Goal: Use online tool/utility: Utilize a website feature to perform a specific function

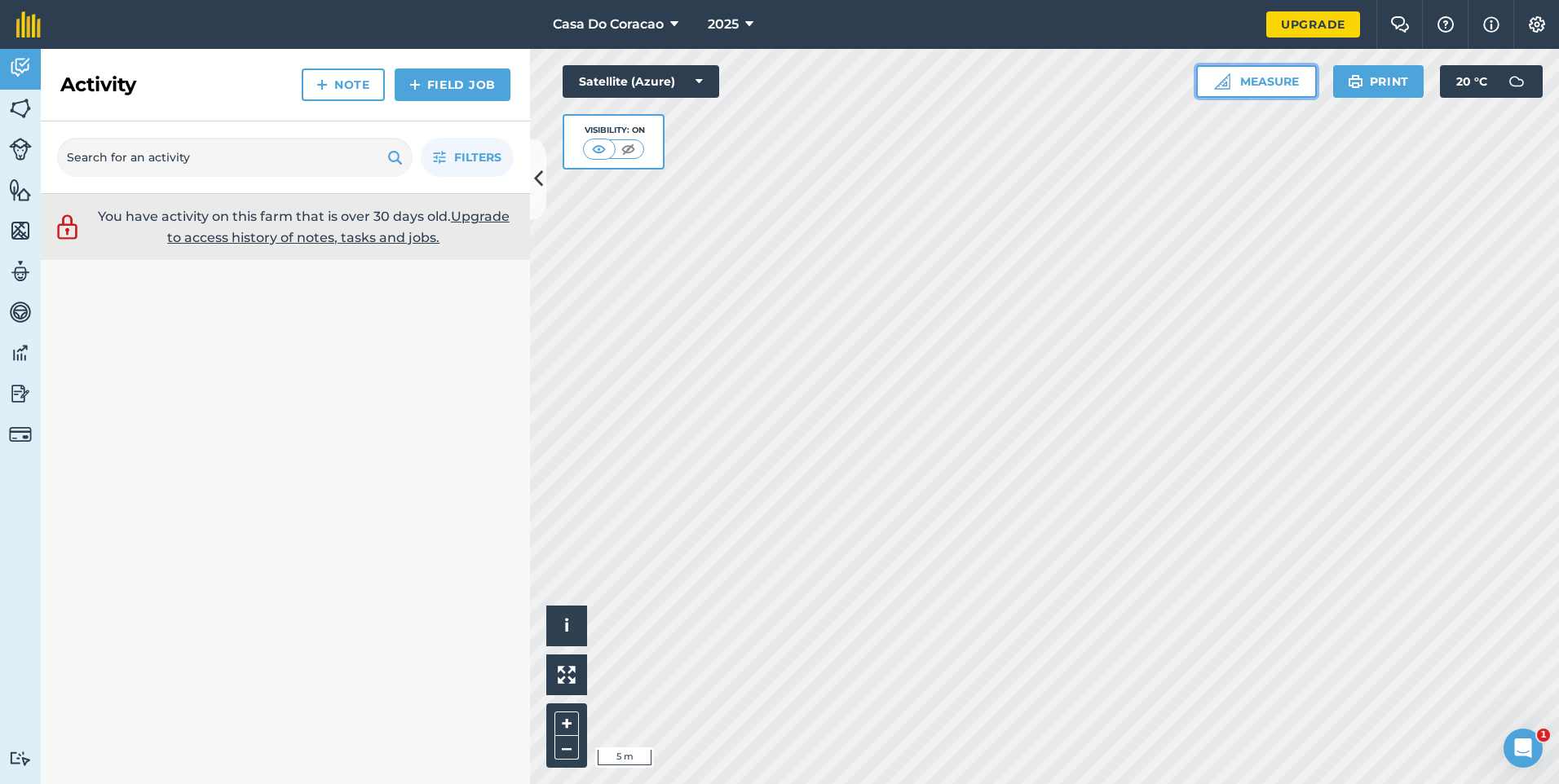
click at [1250, 81] on button "Measure" at bounding box center [1256, 81] width 121 height 33
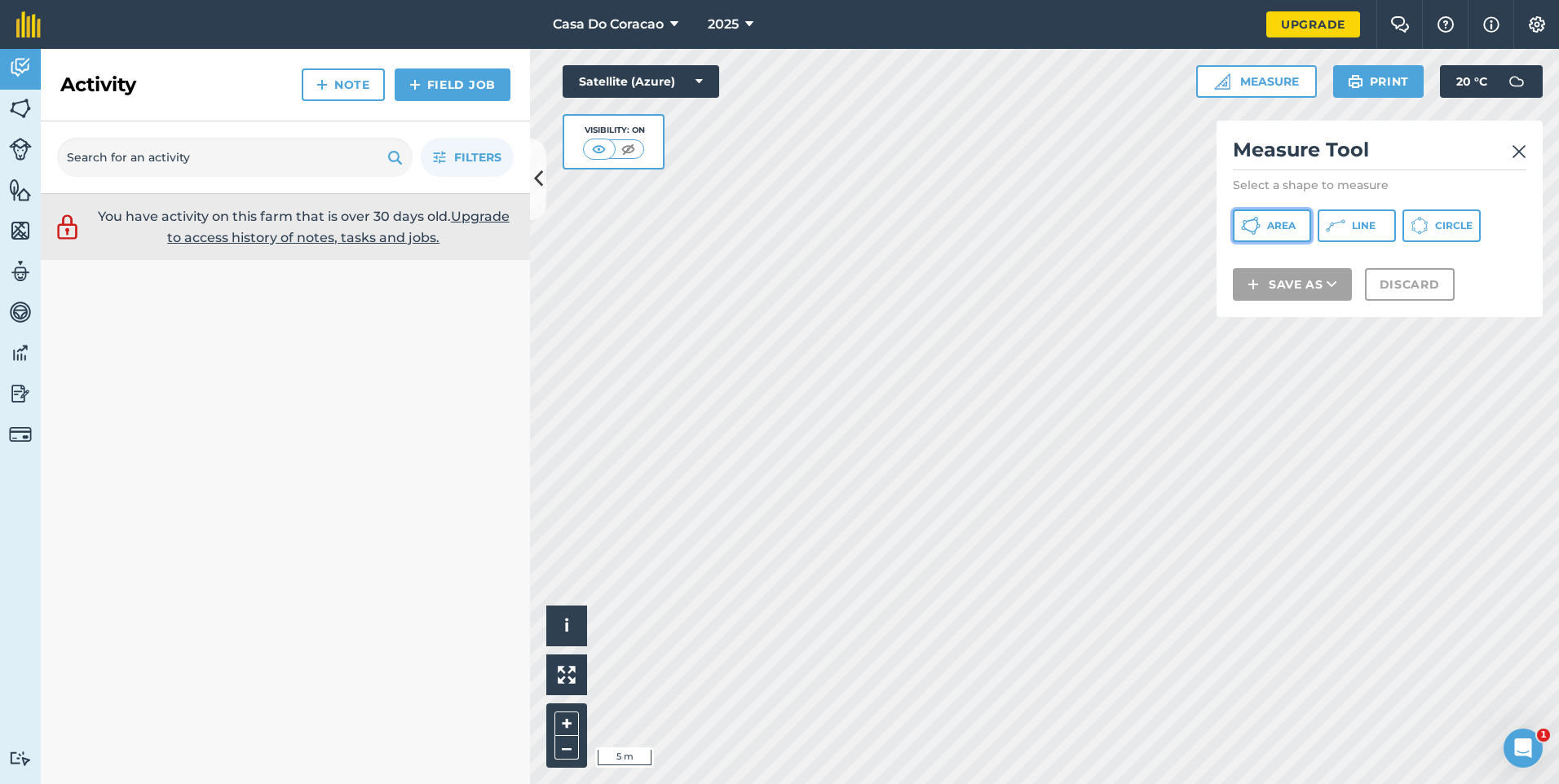
click at [1298, 225] on button "Area" at bounding box center [1273, 225] width 79 height 33
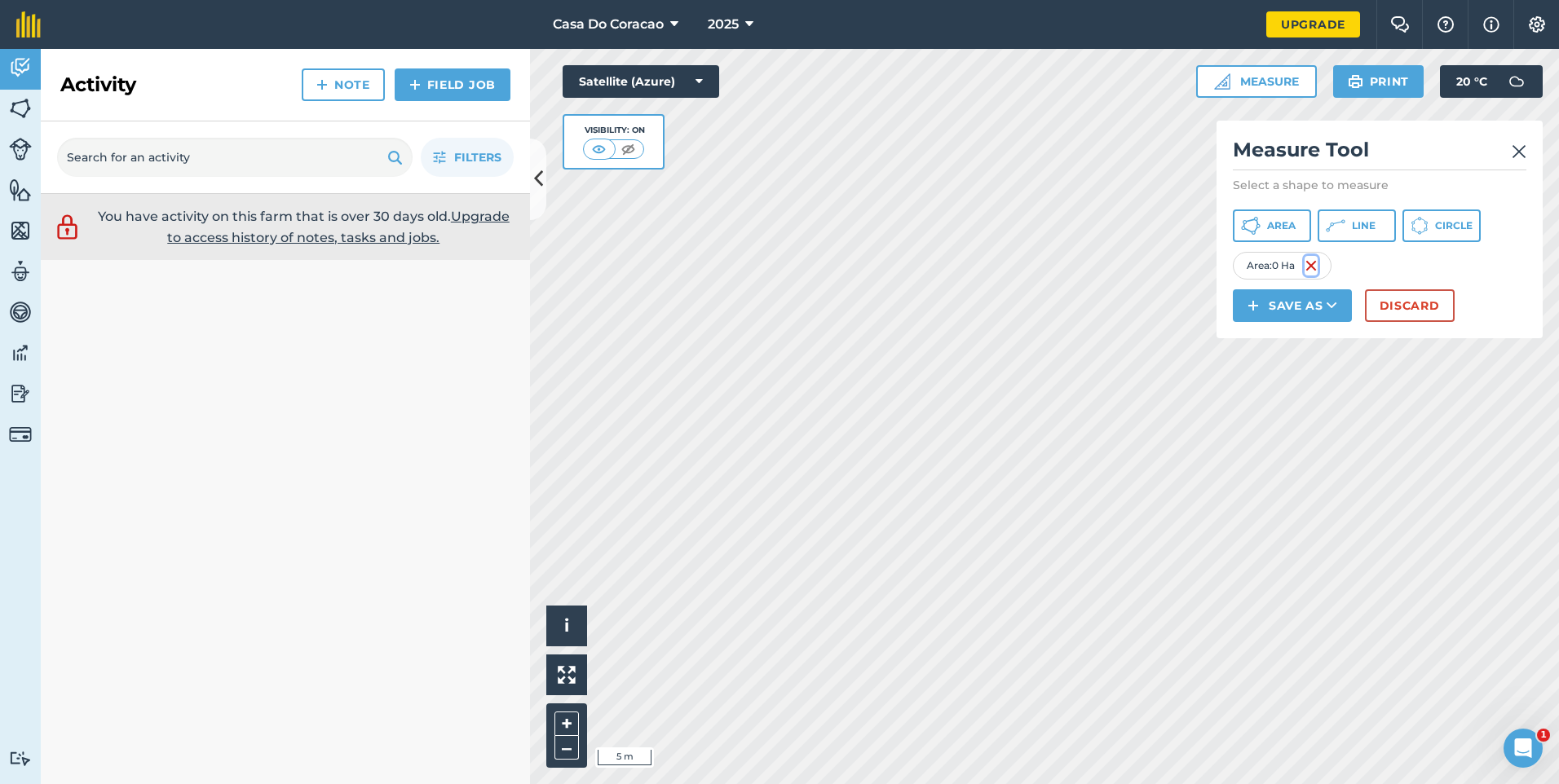
click at [1318, 270] on img at bounding box center [1311, 266] width 13 height 20
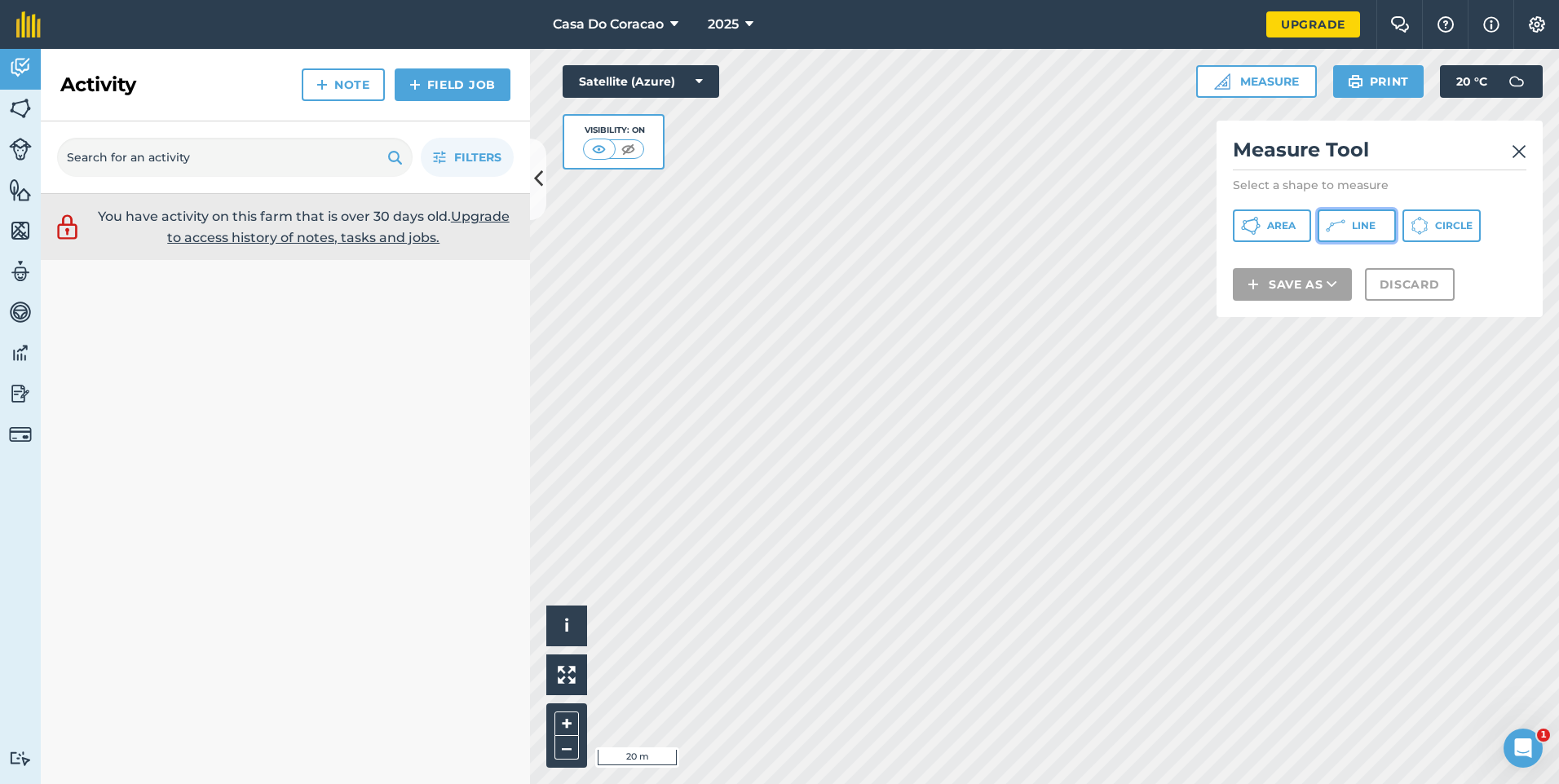
click at [1352, 222] on span "Line" at bounding box center [1363, 225] width 23 height 13
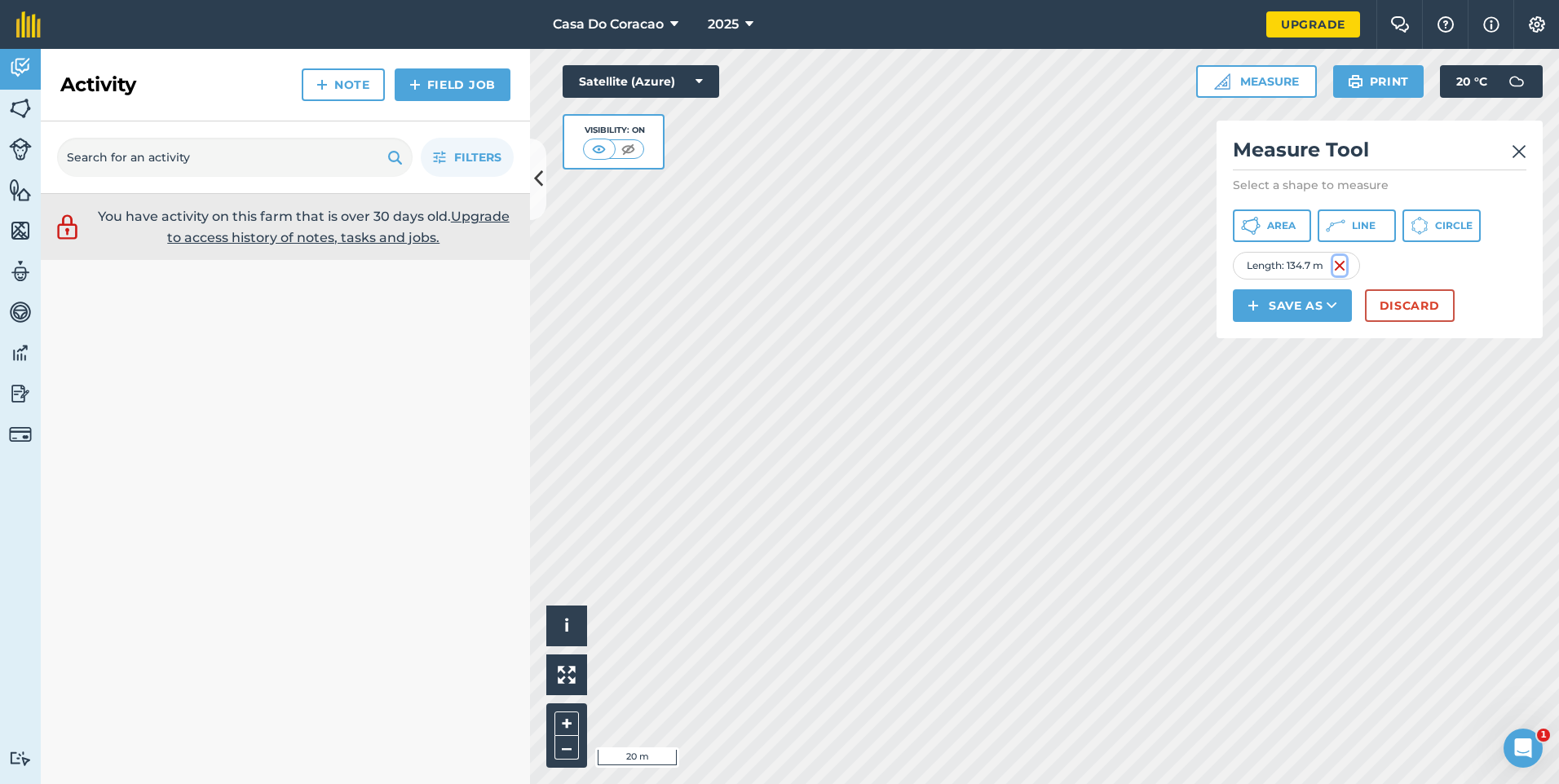
click at [1345, 263] on img at bounding box center [1340, 266] width 13 height 20
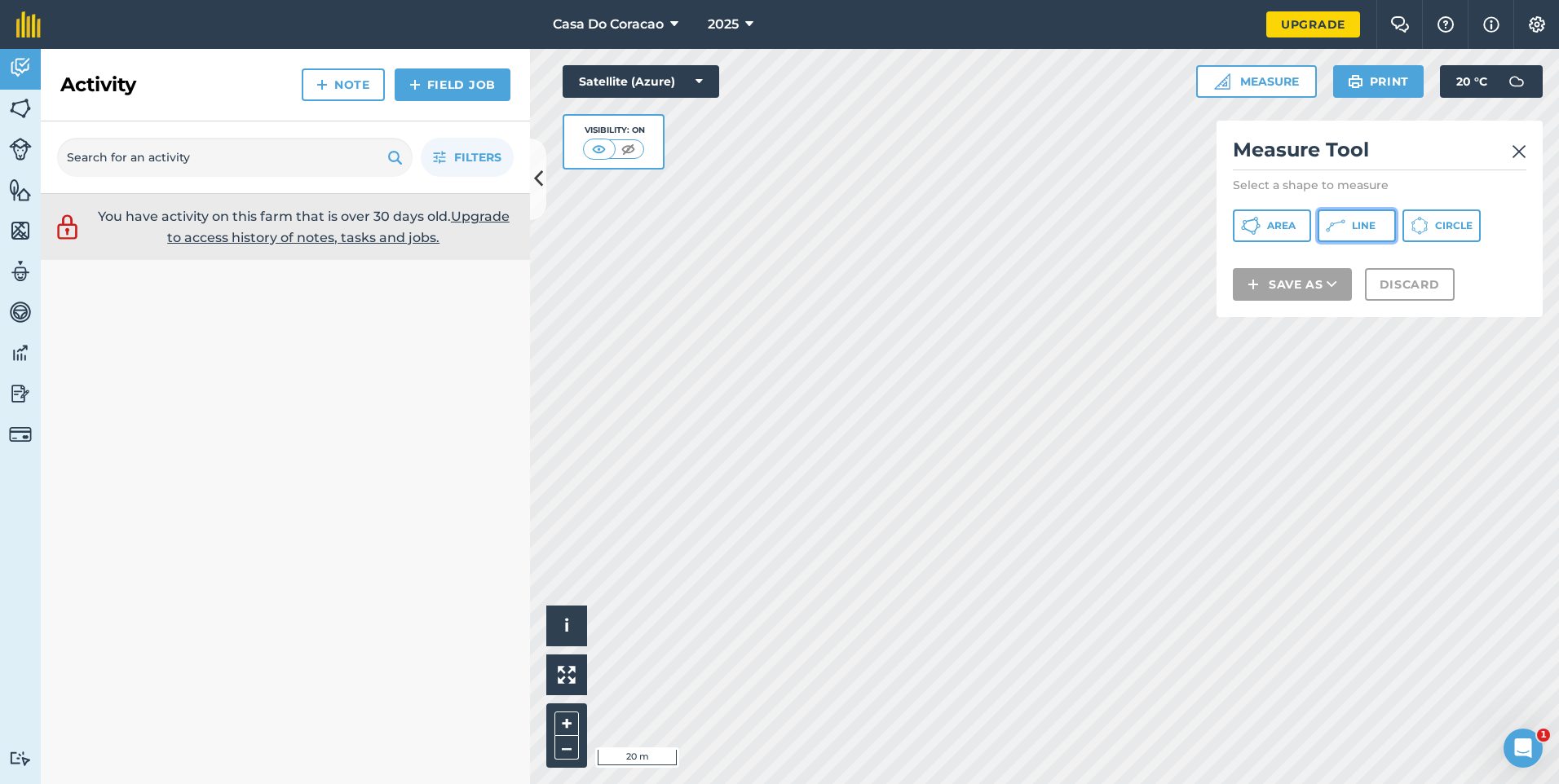
click at [1355, 225] on span "Line" at bounding box center [1363, 225] width 23 height 13
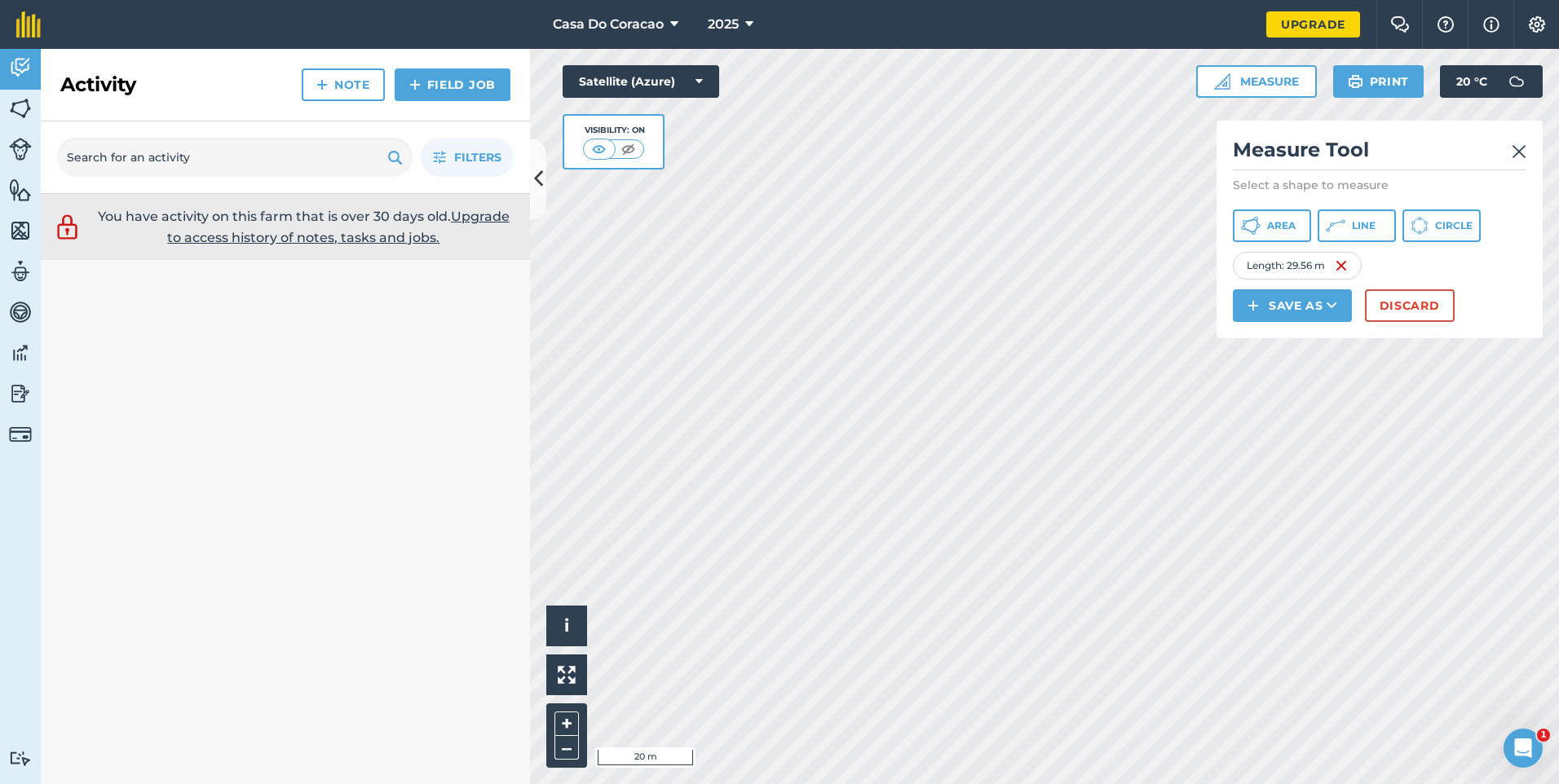
click at [1353, 269] on div "Length : 29.56 m" at bounding box center [1298, 266] width 129 height 28
click at [1346, 269] on img at bounding box center [1342, 266] width 13 height 20
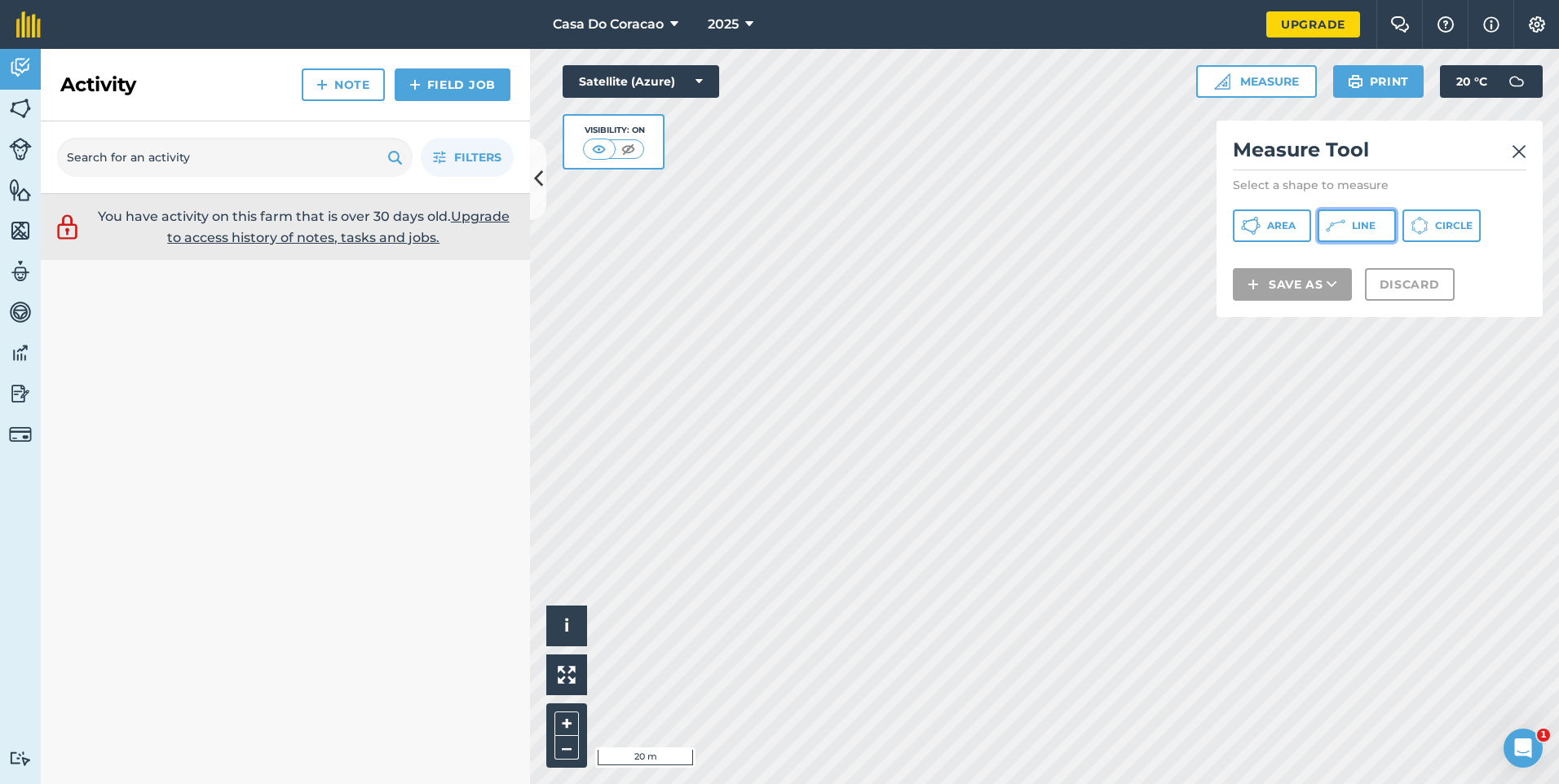
click at [1348, 230] on button "Line" at bounding box center [1357, 225] width 79 height 33
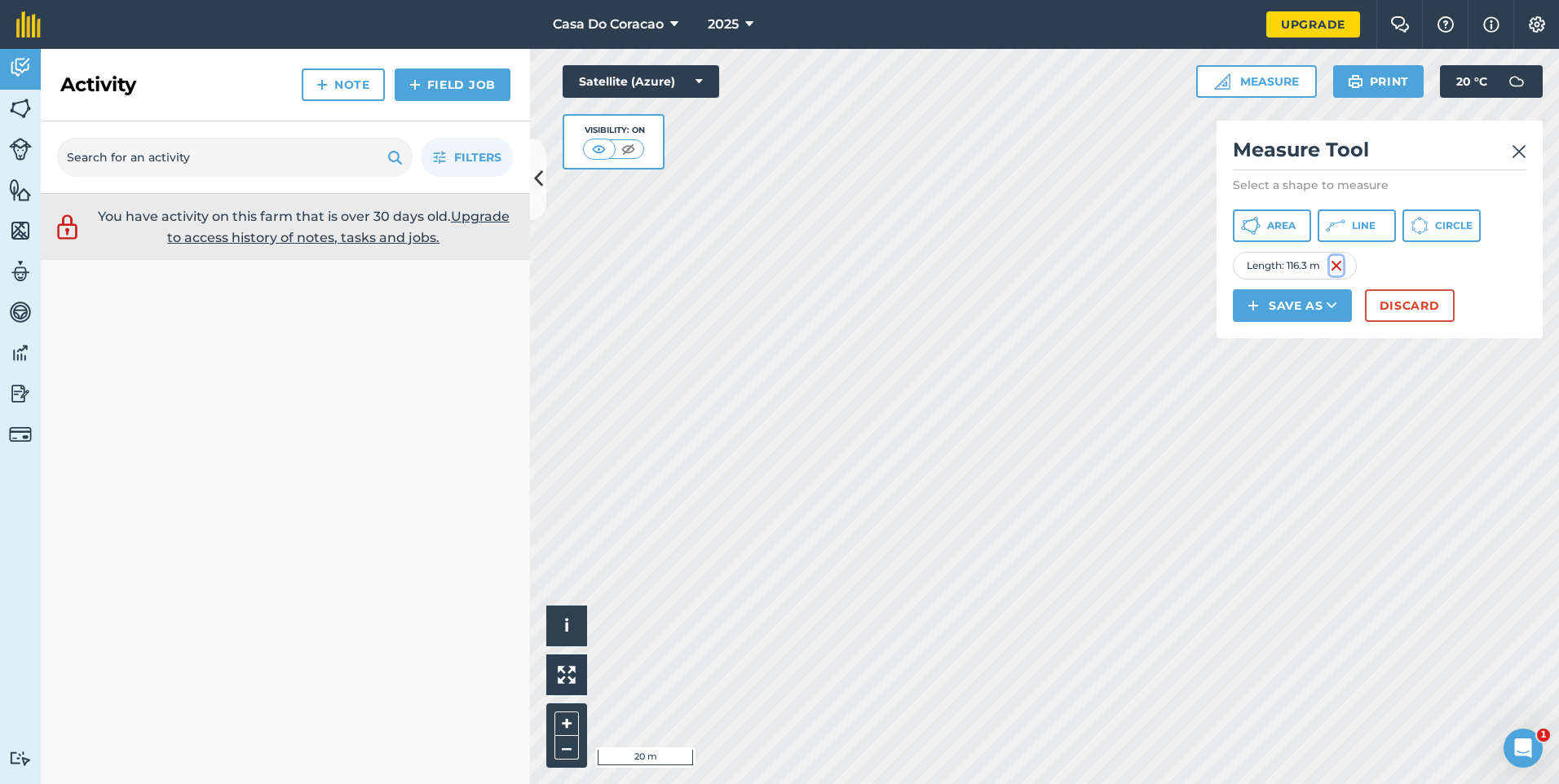
click at [1334, 265] on img at bounding box center [1336, 266] width 13 height 20
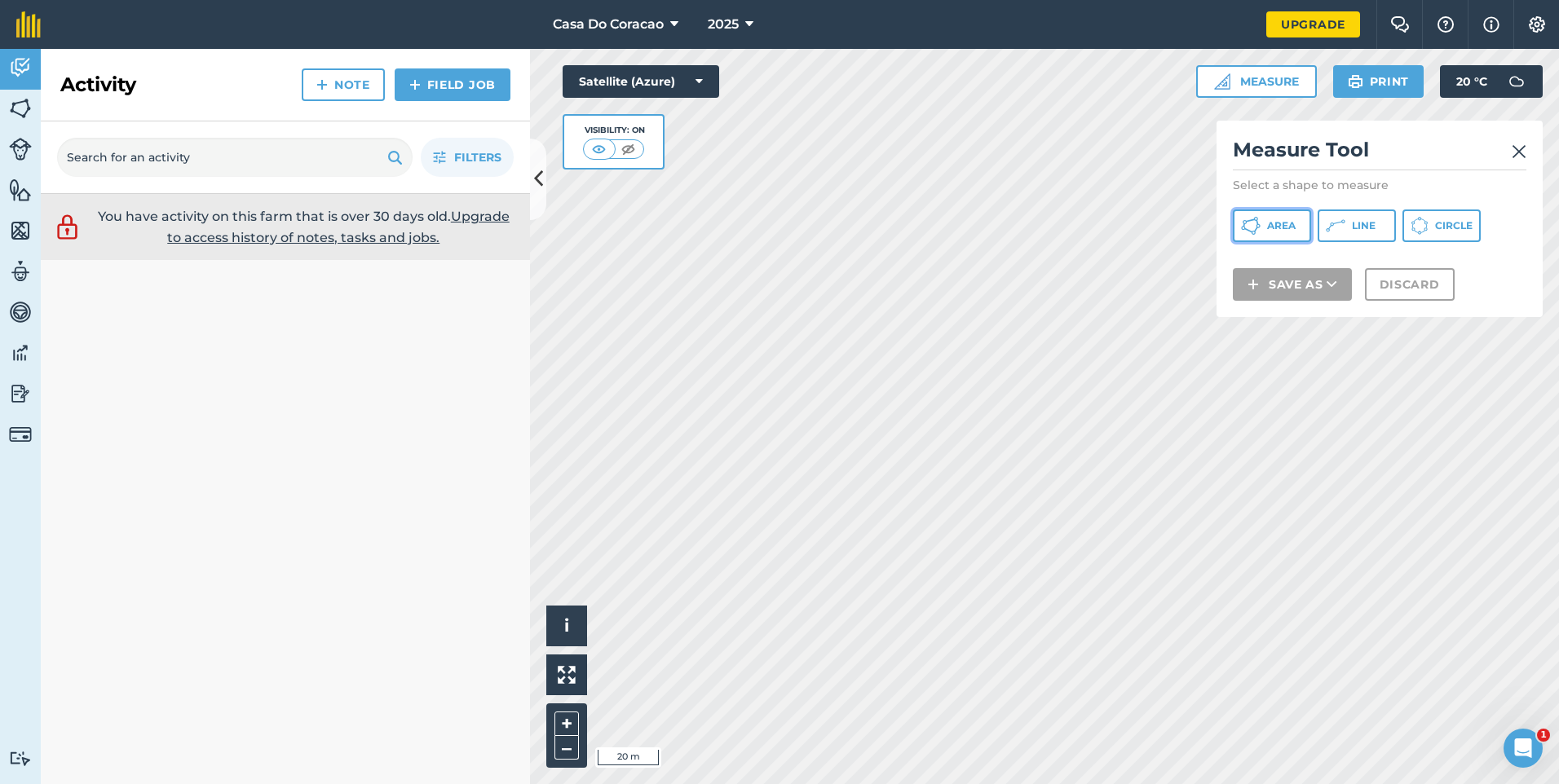
click at [1275, 220] on span "Area" at bounding box center [1281, 225] width 29 height 13
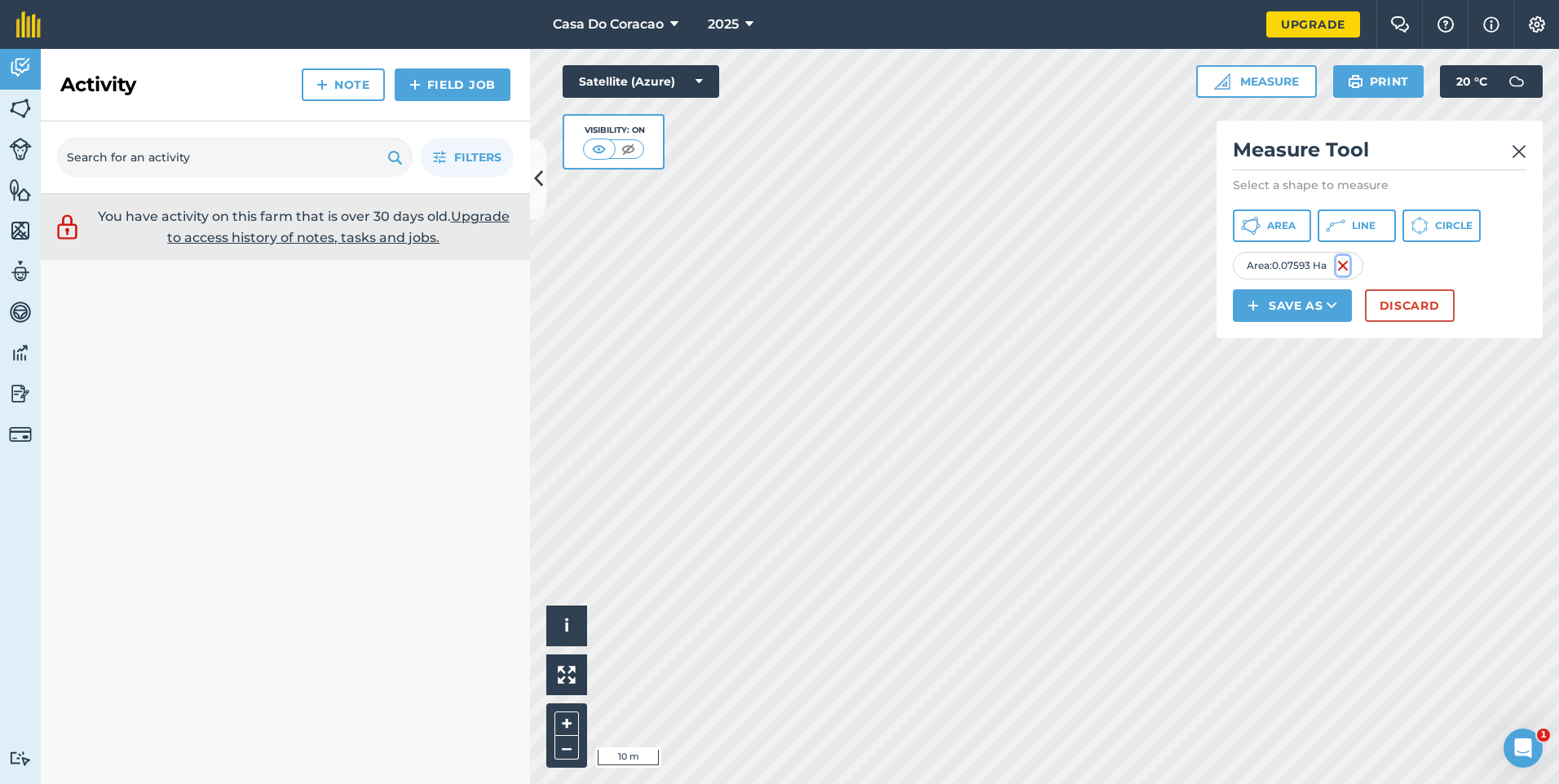
click at [1341, 263] on img at bounding box center [1343, 266] width 13 height 20
